Goal: Task Accomplishment & Management: Manage account settings

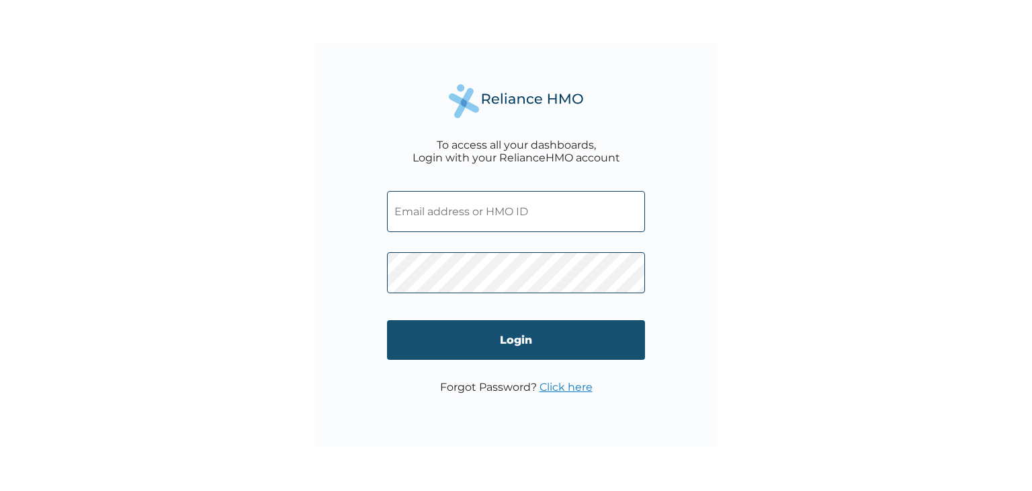
click at [512, 341] on input "Login" at bounding box center [516, 340] width 258 height 40
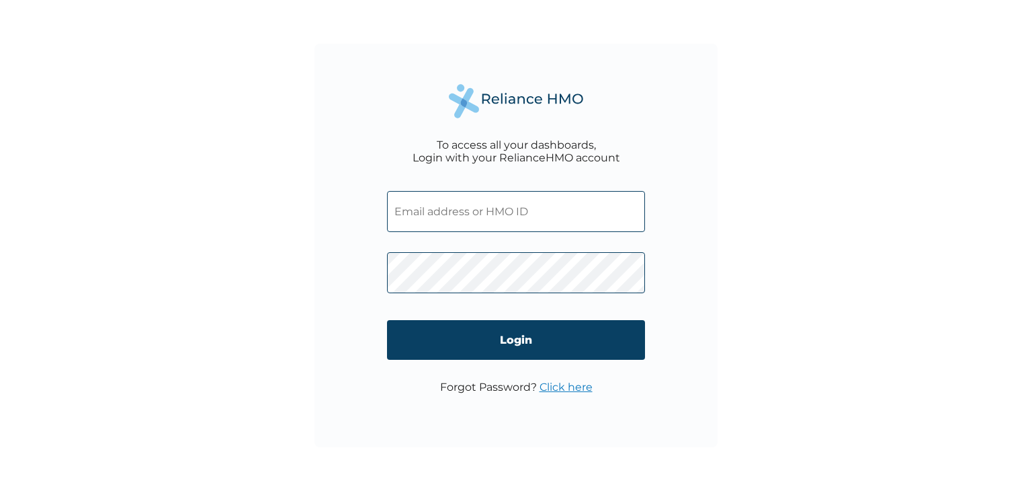
click at [493, 211] on input "text" at bounding box center [516, 211] width 258 height 41
type input "akinoyedeji@gmail.com"
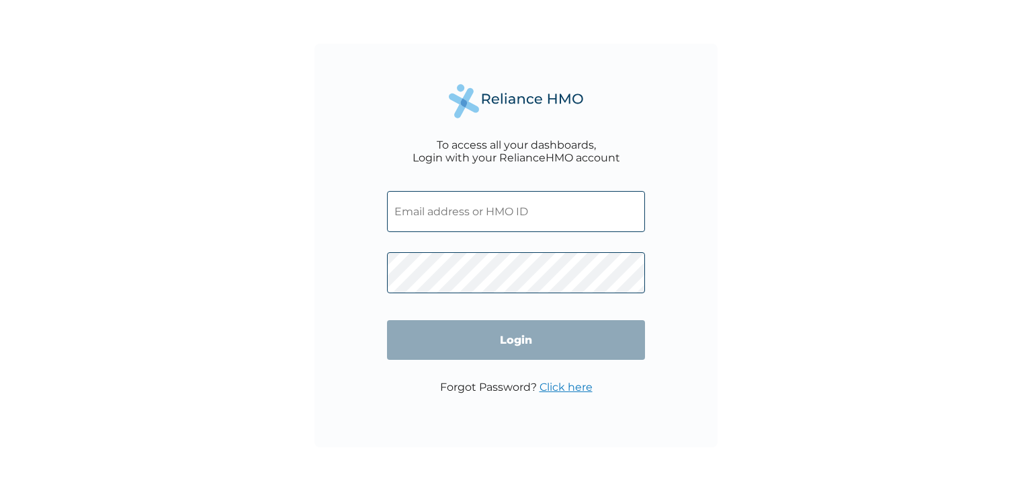
click at [578, 219] on input "text" at bounding box center [516, 211] width 258 height 41
type input "akinoyedeji@gmail.com"
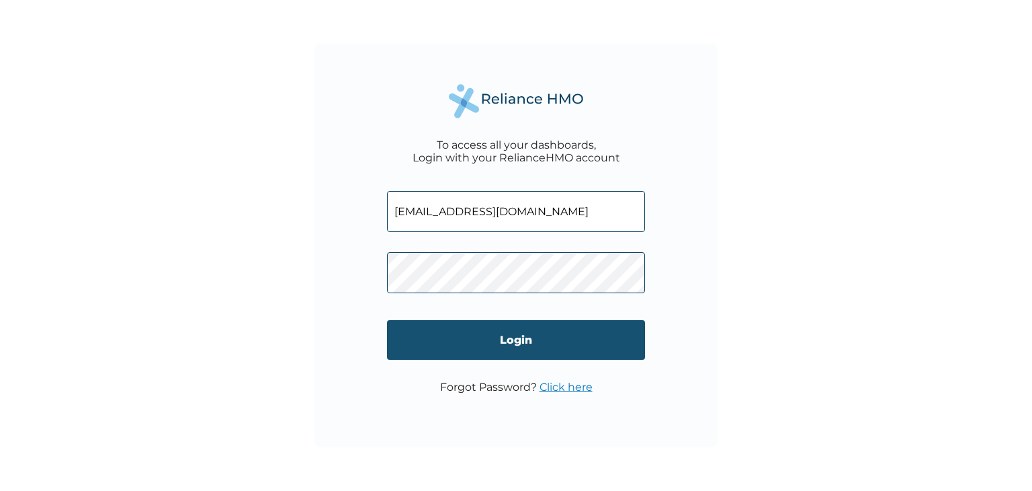
click at [502, 331] on input "Login" at bounding box center [516, 340] width 258 height 40
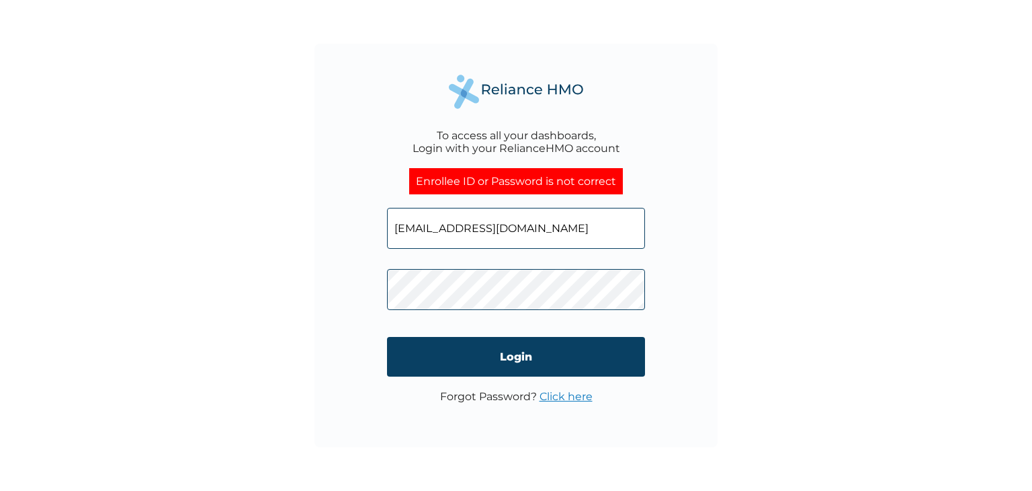
click at [534, 222] on input "akinoyedeji@gmail.com" at bounding box center [516, 228] width 258 height 41
drag, startPoint x: 534, startPoint y: 222, endPoint x: 315, endPoint y: 222, distance: 219.8
click at [315, 222] on div "To access all your dashboards, Login with your RelianceHMO account Enrollee ID …" at bounding box center [516, 245] width 403 height 403
drag, startPoint x: 454, startPoint y: 233, endPoint x: 376, endPoint y: 235, distance: 78.7
click at [376, 235] on div "To access all your dashboards, Login with your RelianceHMO account Enrollee ID …" at bounding box center [516, 245] width 403 height 403
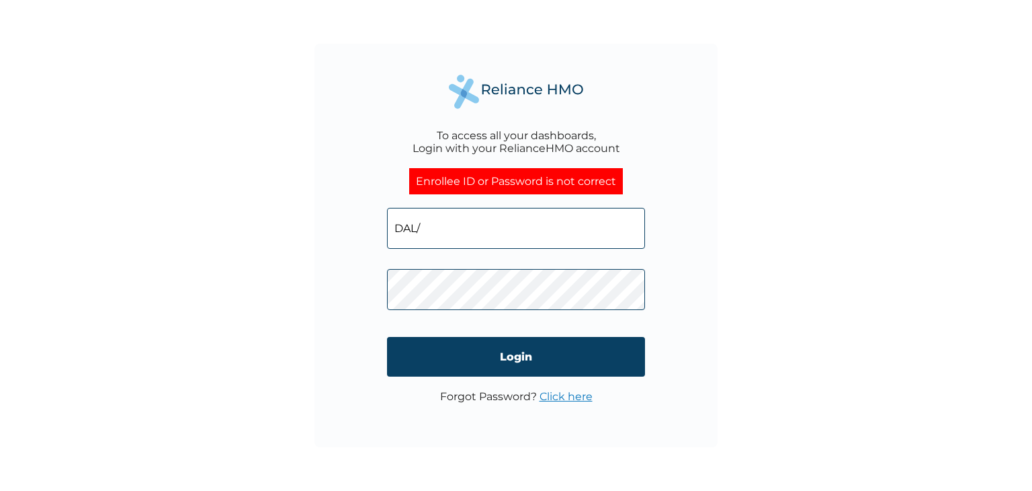
paste input "10143/A"
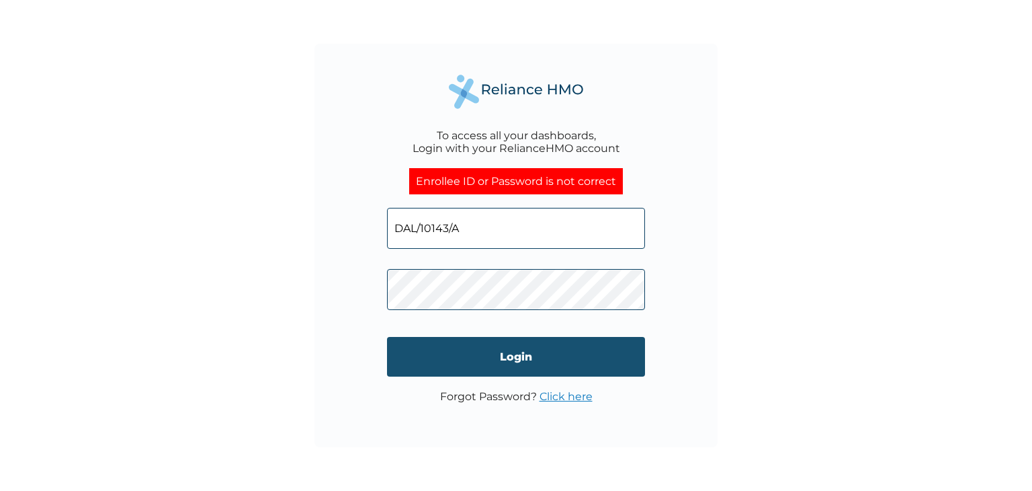
type input "DAL/10143/A"
click at [536, 362] on input "Login" at bounding box center [516, 357] width 258 height 40
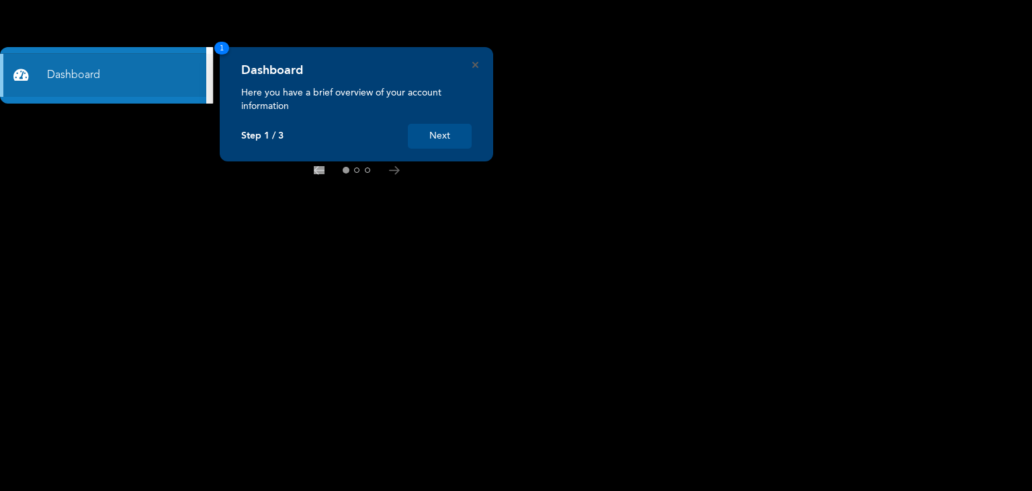
click at [441, 140] on button "Next" at bounding box center [440, 136] width 64 height 25
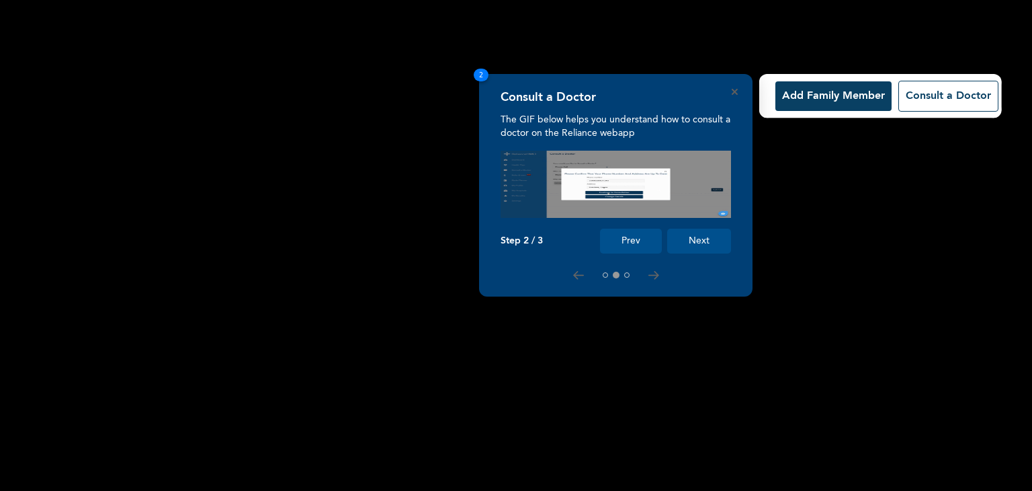
click at [828, 97] on button "Add Family Member" at bounding box center [834, 96] width 116 height 30
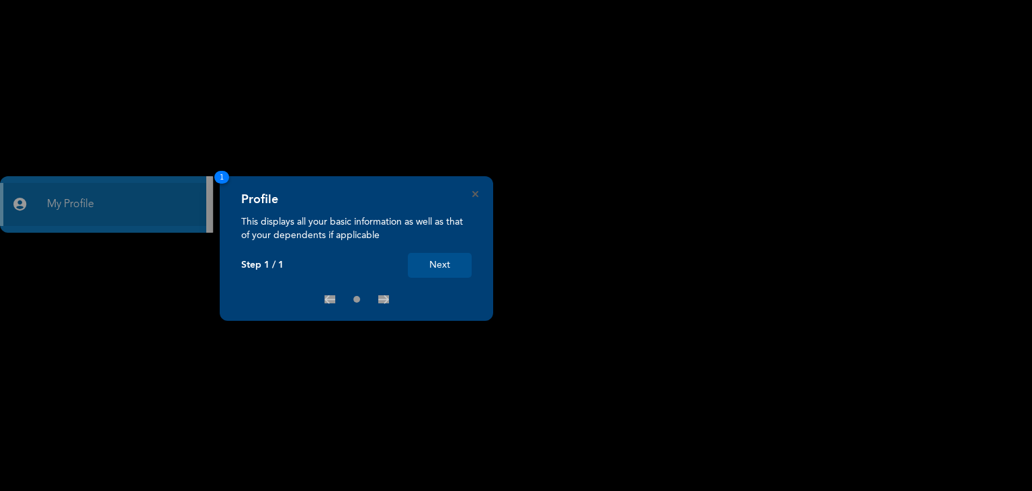
click at [419, 265] on button "Next" at bounding box center [440, 265] width 64 height 25
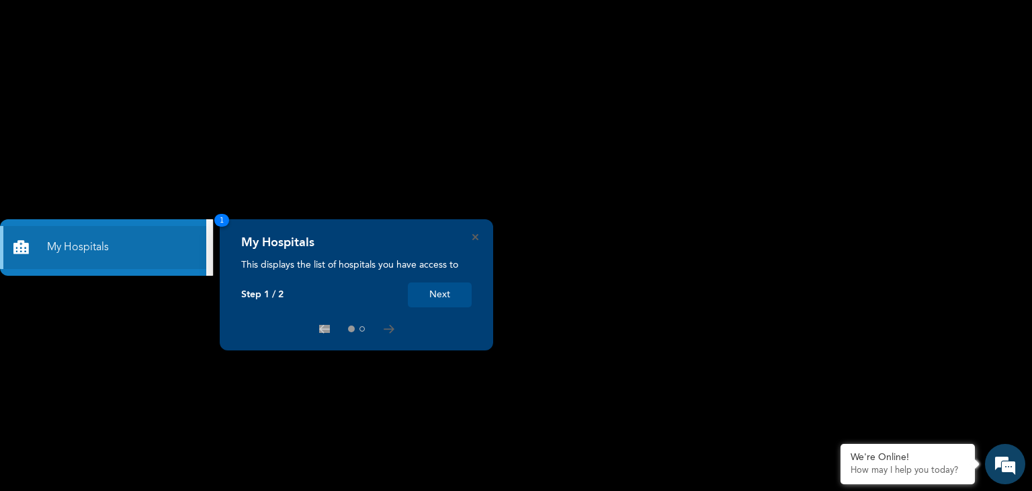
click at [422, 294] on button "Next" at bounding box center [440, 294] width 64 height 25
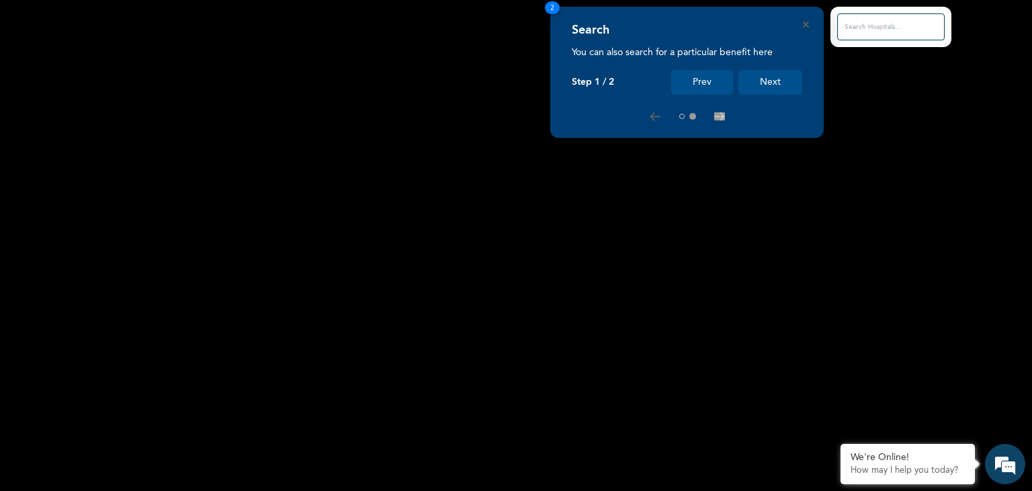
click at [755, 86] on button "Next" at bounding box center [771, 82] width 64 height 25
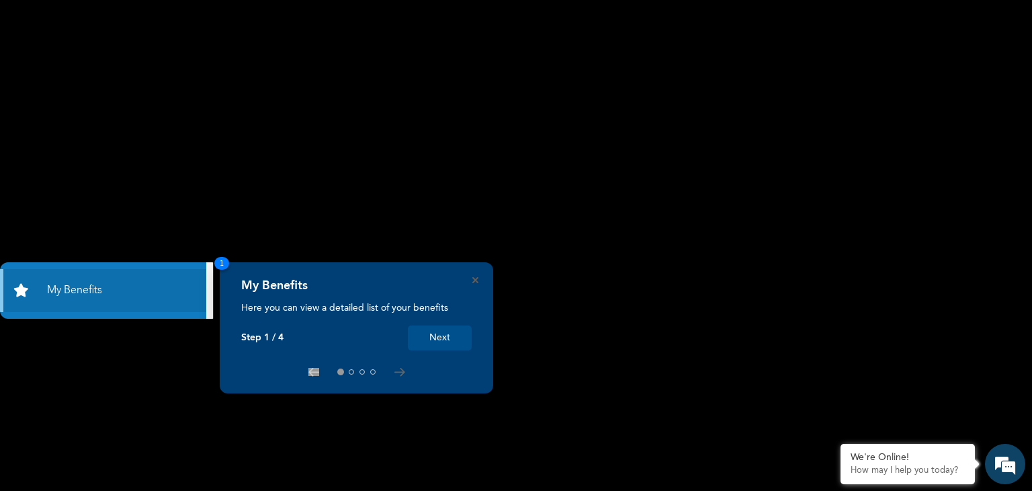
click at [453, 339] on button "Next" at bounding box center [440, 337] width 64 height 25
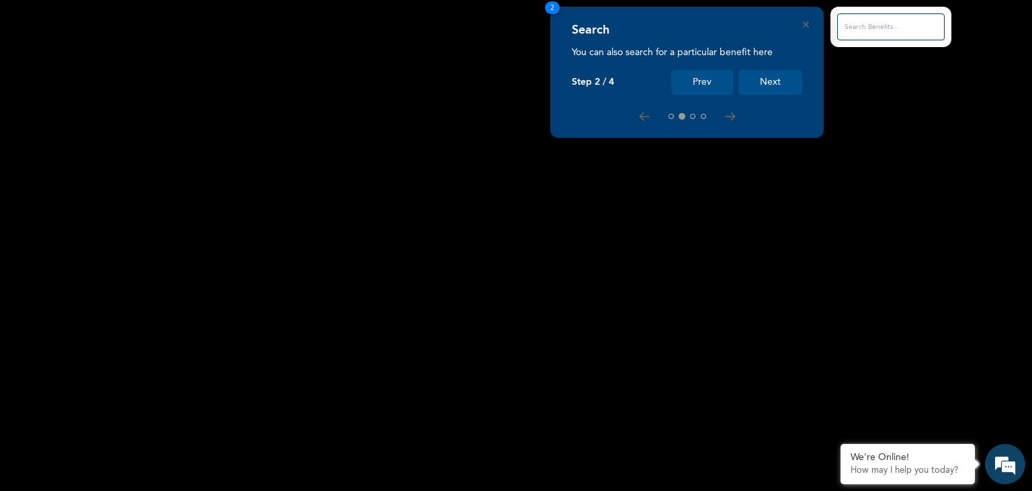
click at [762, 84] on button "Next" at bounding box center [771, 82] width 64 height 25
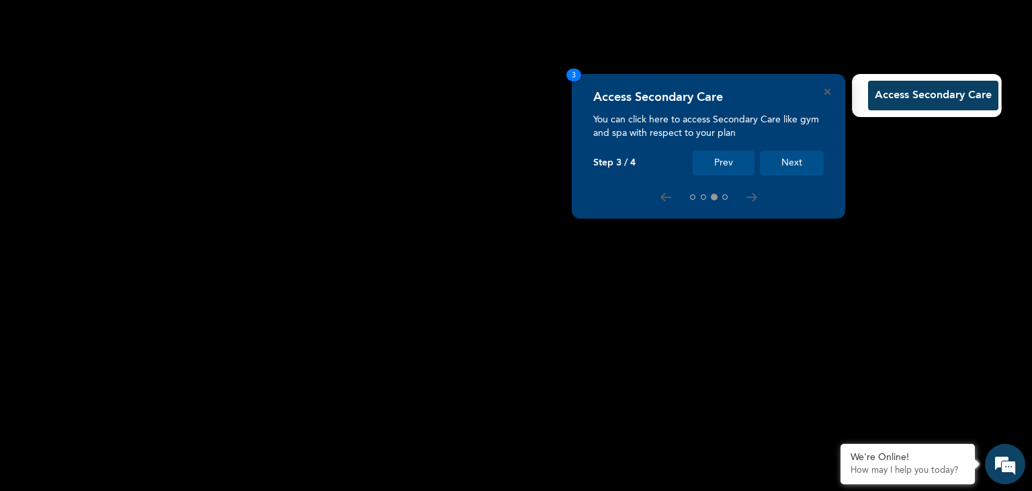
click at [776, 162] on button "Next" at bounding box center [792, 163] width 64 height 25
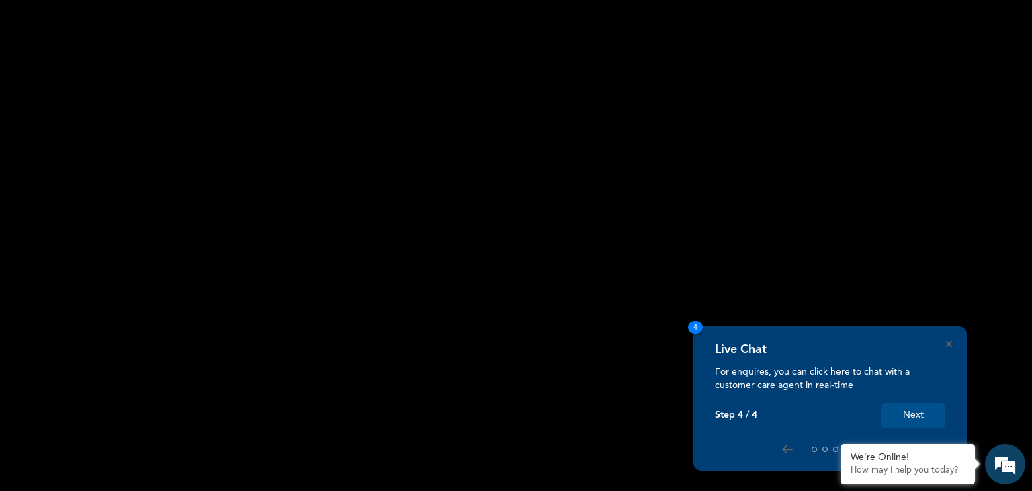
click at [907, 421] on button "Next" at bounding box center [914, 415] width 64 height 25
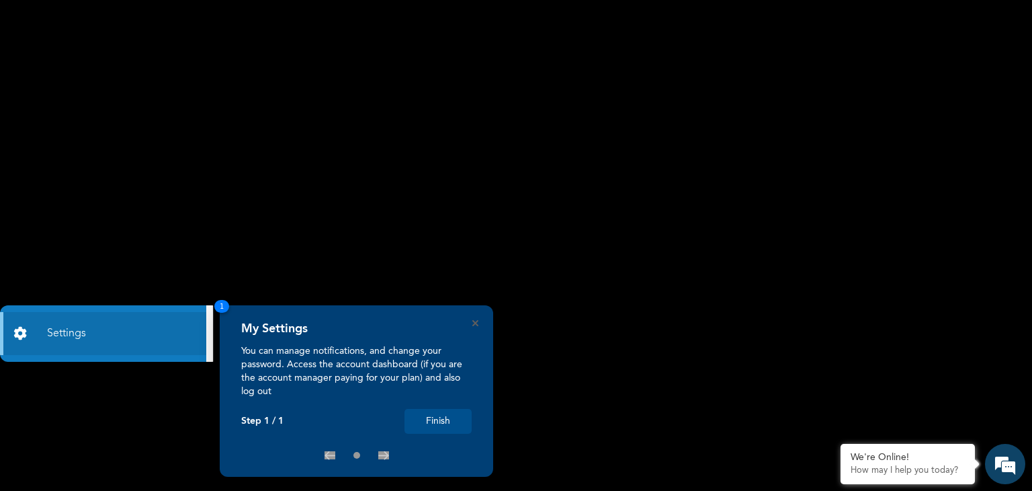
click at [441, 425] on button "Finish" at bounding box center [438, 421] width 67 height 25
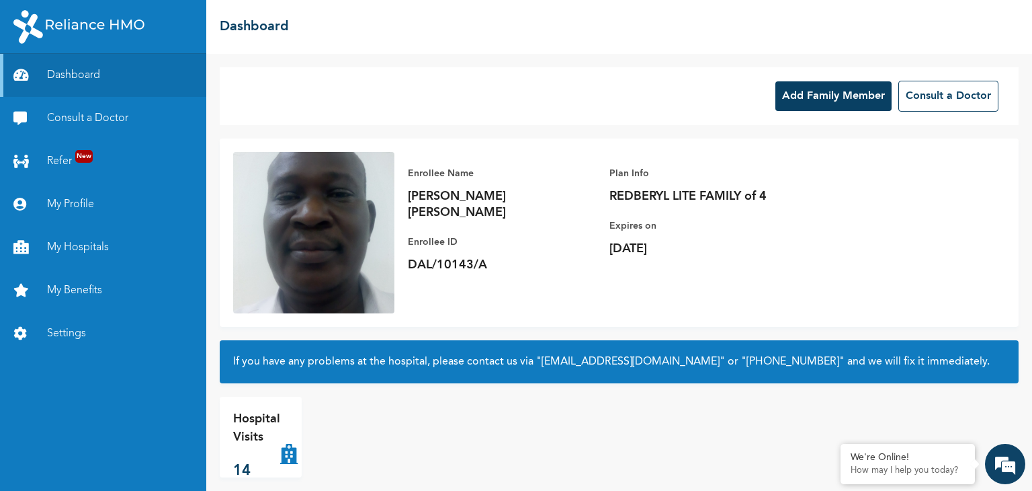
click at [843, 93] on button "Add Family Member" at bounding box center [834, 96] width 116 height 30
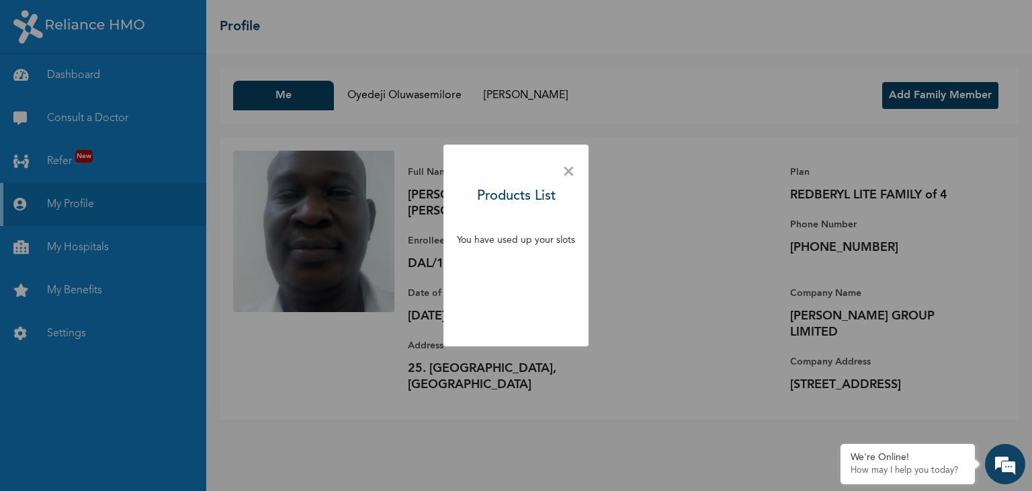
click at [526, 239] on p "You have used up your slots" at bounding box center [516, 240] width 118 height 14
click at [569, 173] on span "×" at bounding box center [569, 172] width 13 height 28
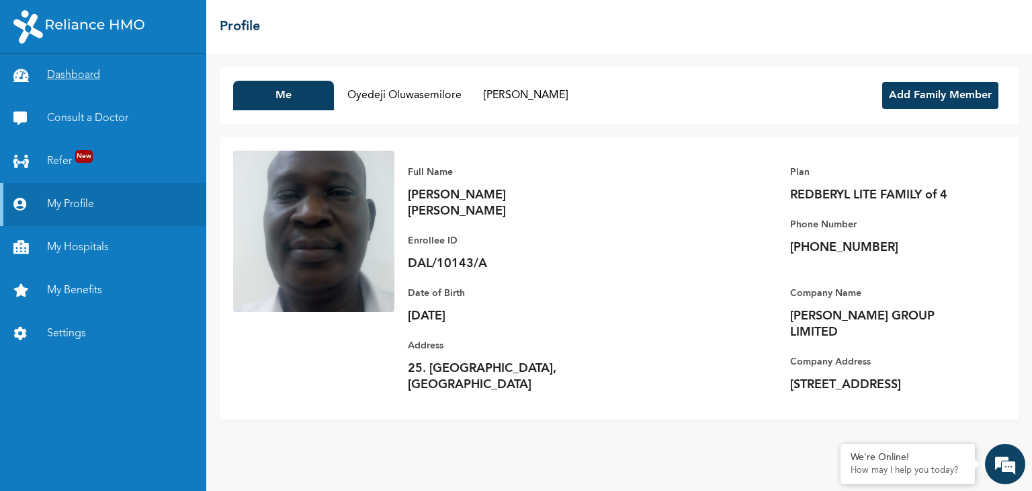
click at [73, 74] on link "Dashboard" at bounding box center [103, 75] width 206 height 43
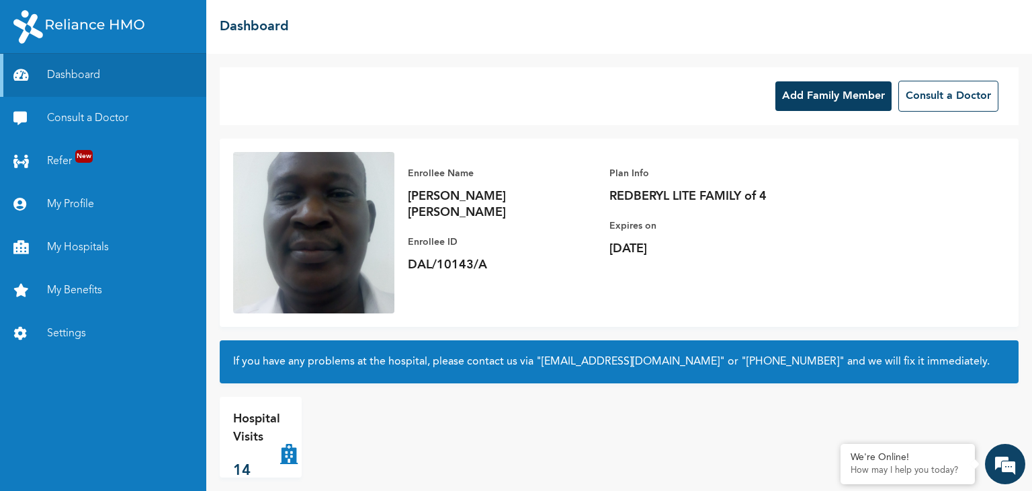
click at [796, 95] on button "Add Family Member" at bounding box center [834, 96] width 116 height 30
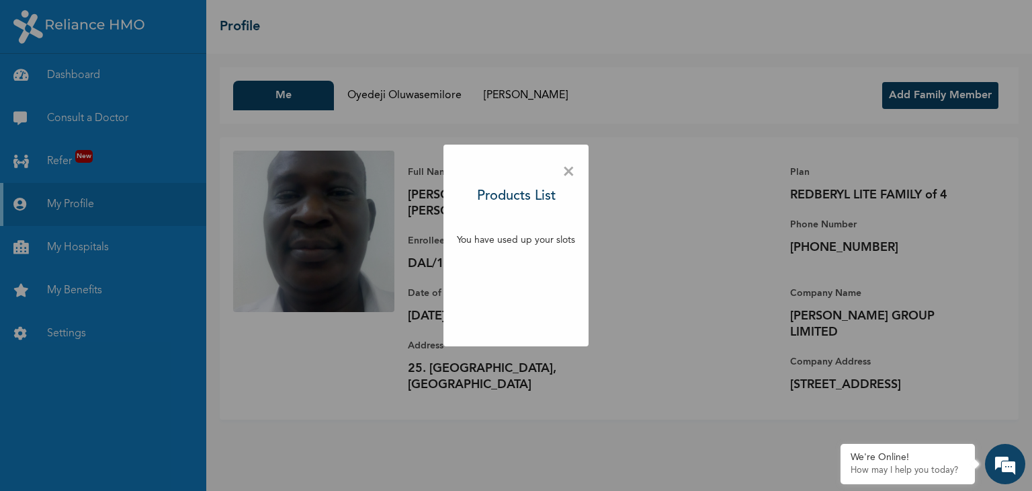
click at [626, 253] on div "× Products List You have used up your slots" at bounding box center [516, 245] width 1032 height 491
click at [569, 175] on span "×" at bounding box center [569, 172] width 13 height 28
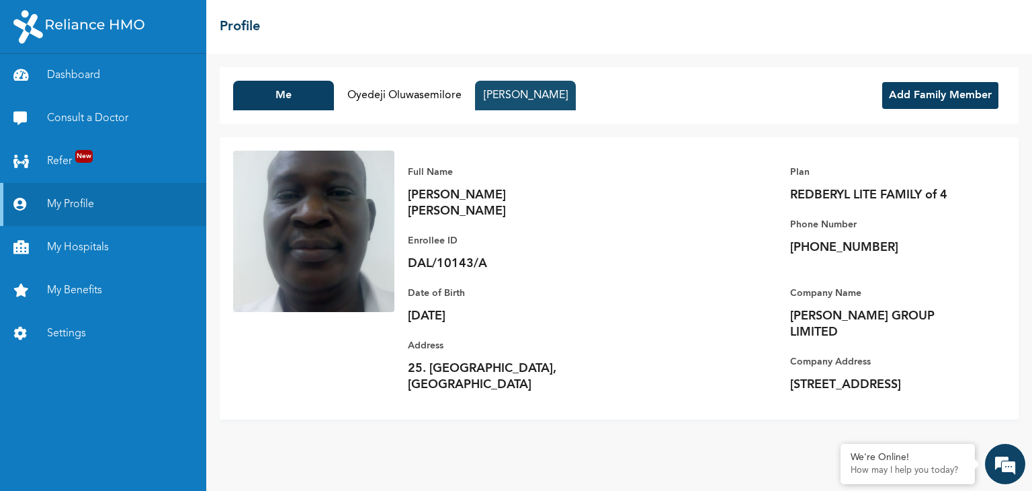
click at [530, 103] on button "[PERSON_NAME]" at bounding box center [525, 96] width 101 height 30
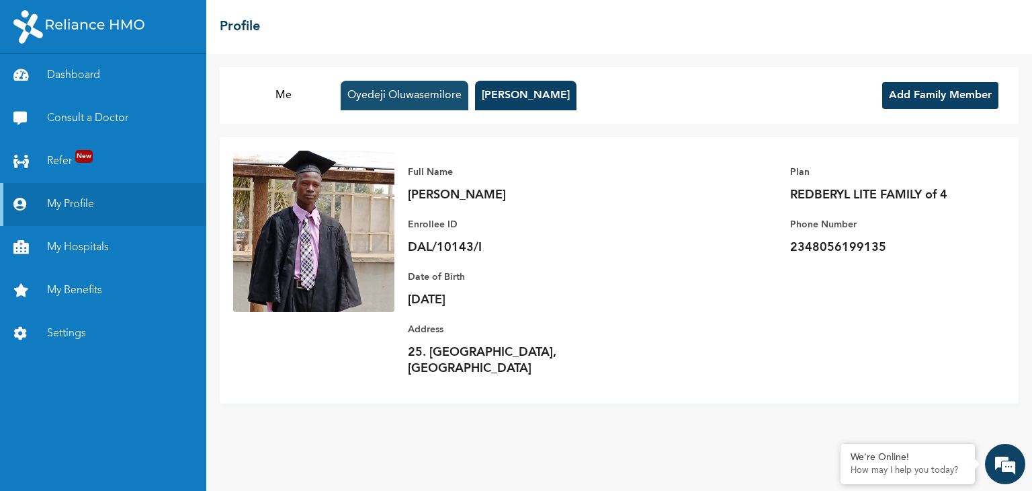
click at [409, 97] on button "Oyedeji Oluwasemilore" at bounding box center [405, 96] width 128 height 30
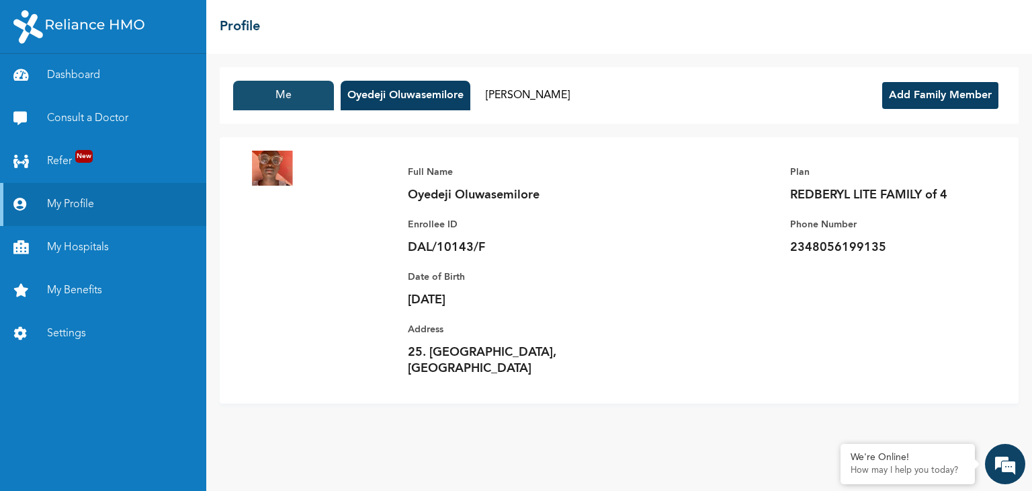
click at [290, 96] on button "Me" at bounding box center [283, 96] width 101 height 30
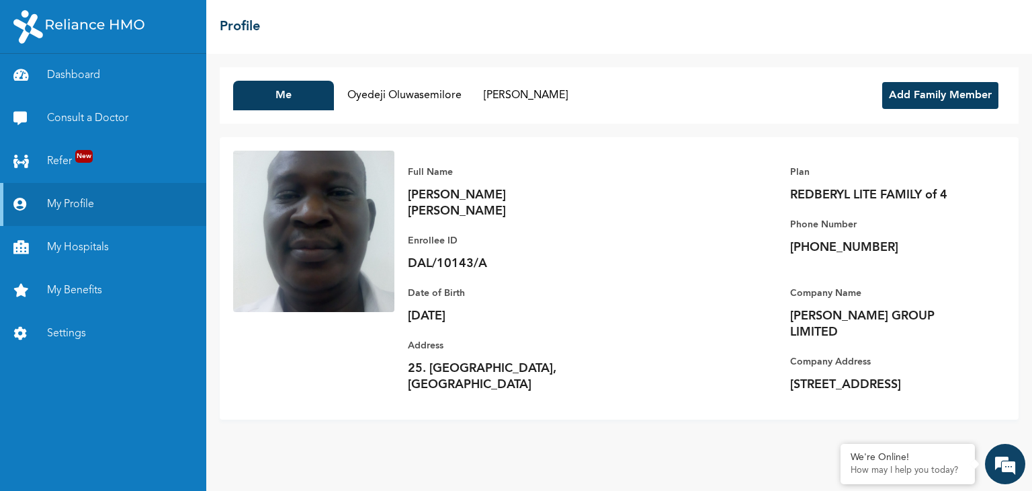
click at [934, 89] on button "Add Family Member" at bounding box center [941, 95] width 116 height 27
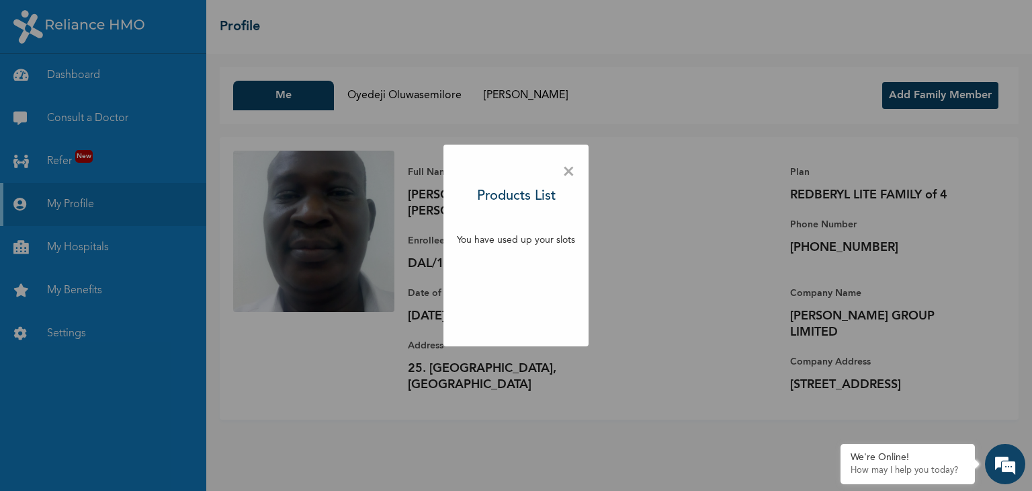
click at [511, 234] on p "You have used up your slots" at bounding box center [516, 240] width 118 height 14
click at [565, 169] on span "×" at bounding box center [569, 172] width 13 height 28
